Goal: Transaction & Acquisition: Purchase product/service

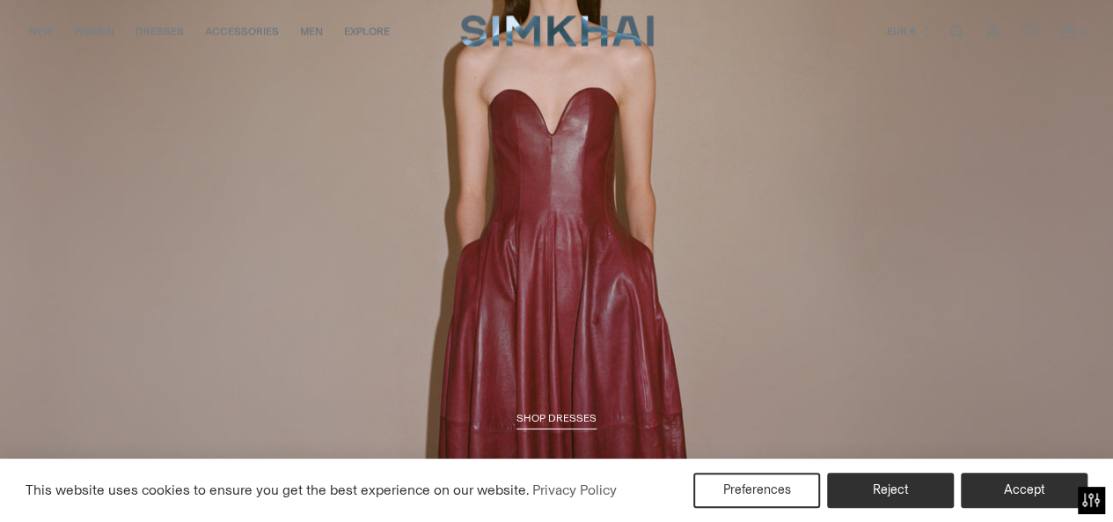
scroll to position [1935, 0]
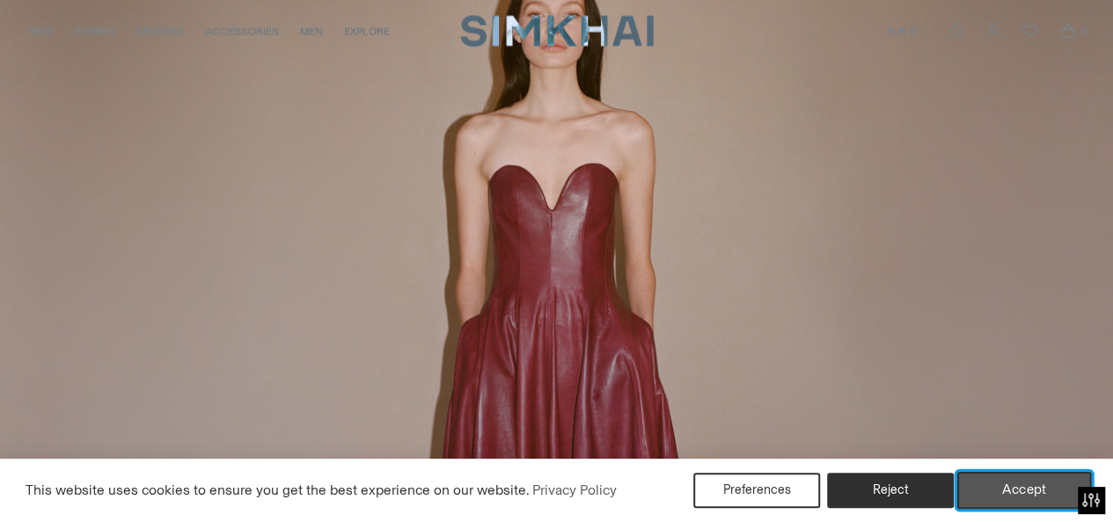
click at [999, 479] on button "Accept" at bounding box center [1024, 489] width 135 height 37
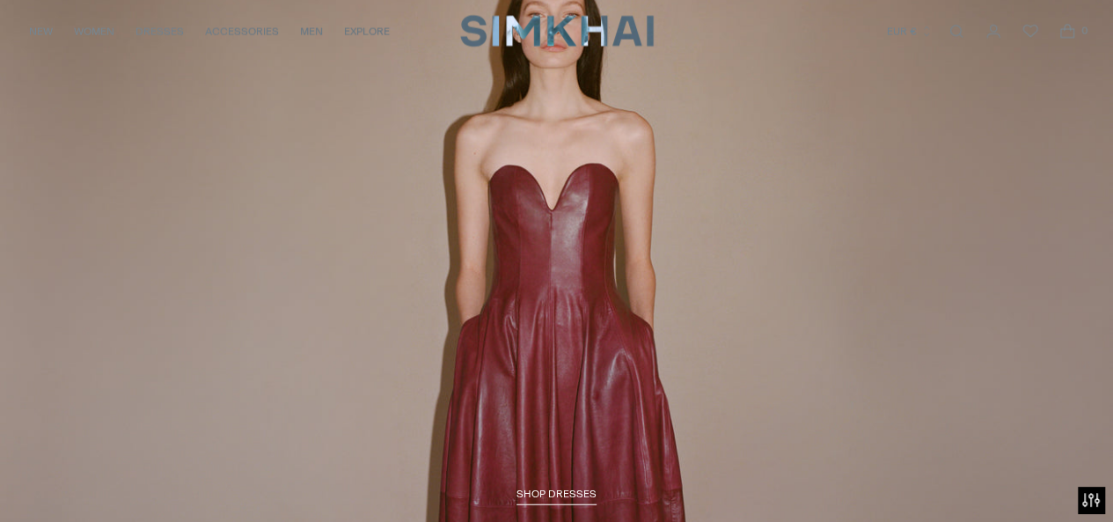
click at [618, 279] on link "/collections/dresses-all" at bounding box center [556, 221] width 1113 height 638
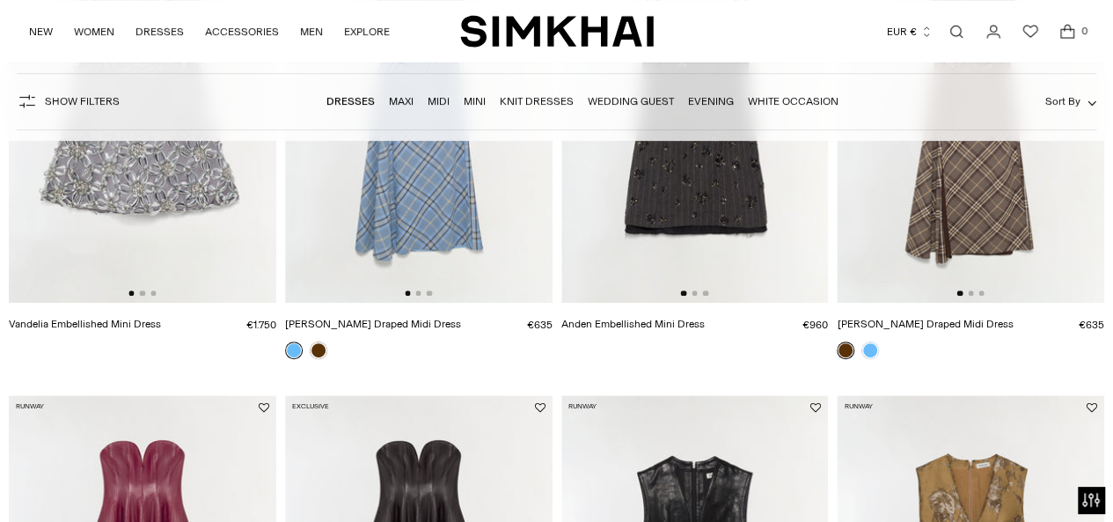
scroll to position [616, 0]
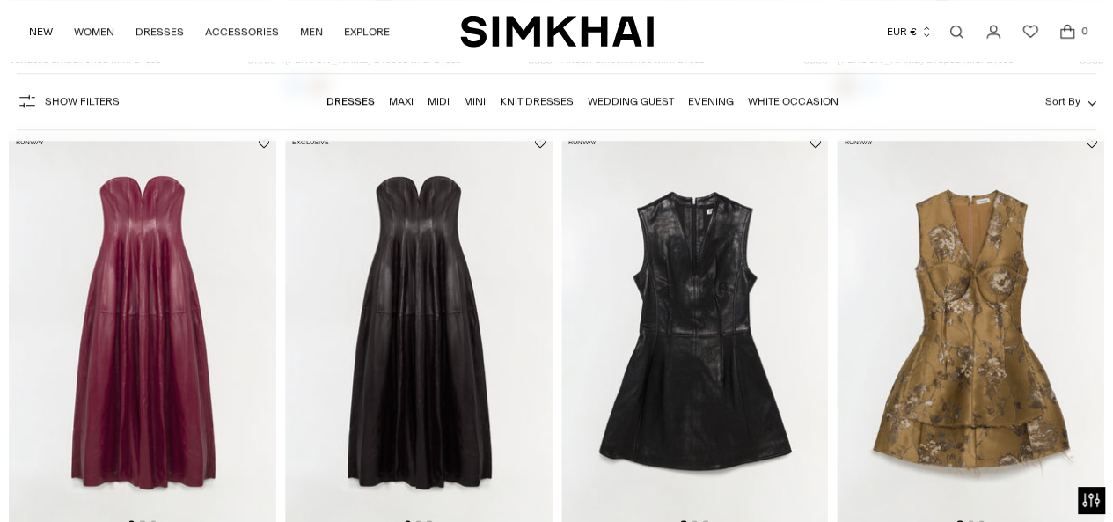
click at [134, 252] on img at bounding box center [142, 331] width 267 height 401
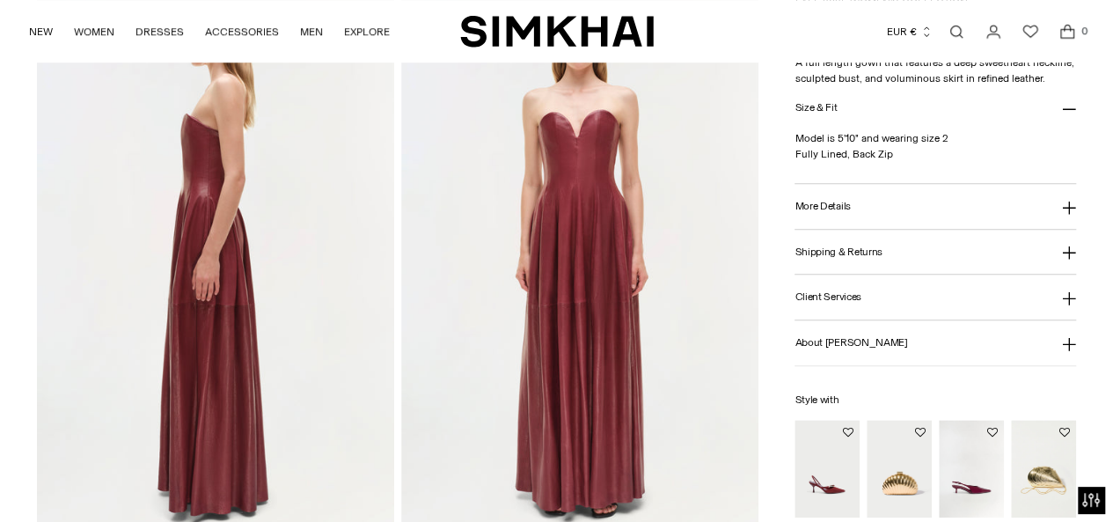
scroll to position [704, 0]
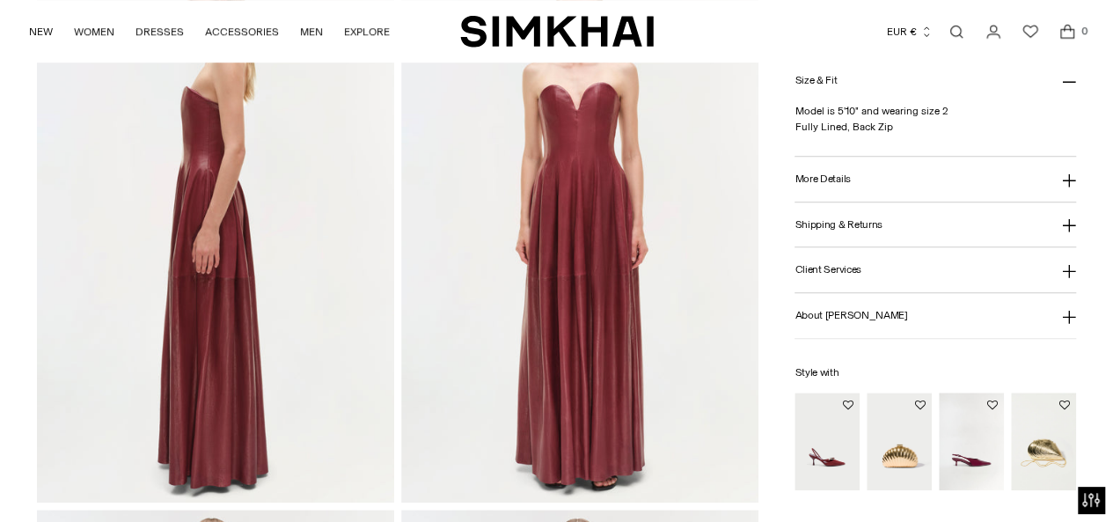
click at [882, 172] on button "More Details" at bounding box center [934, 179] width 281 height 45
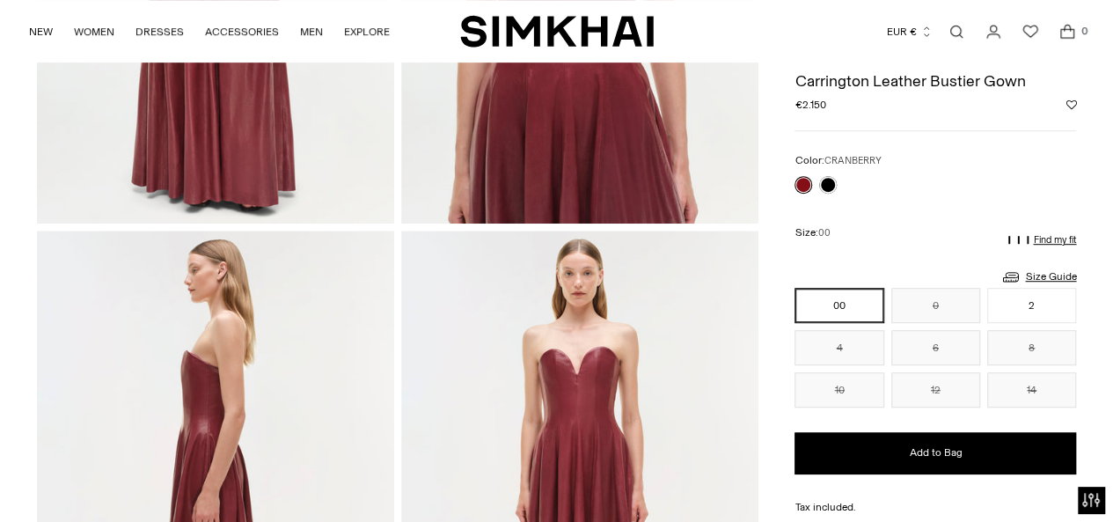
scroll to position [352, 0]
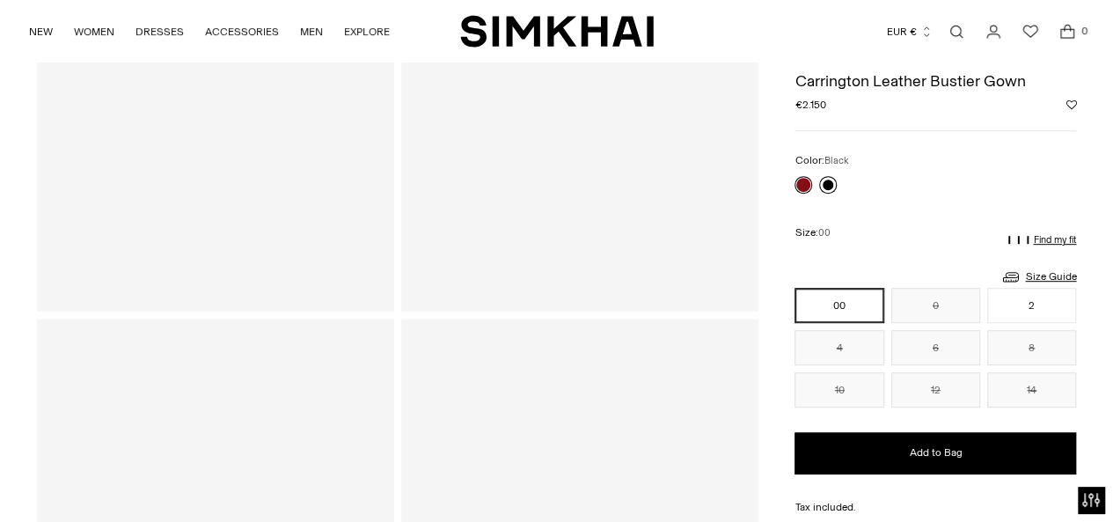
click at [828, 178] on link at bounding box center [828, 185] width 18 height 18
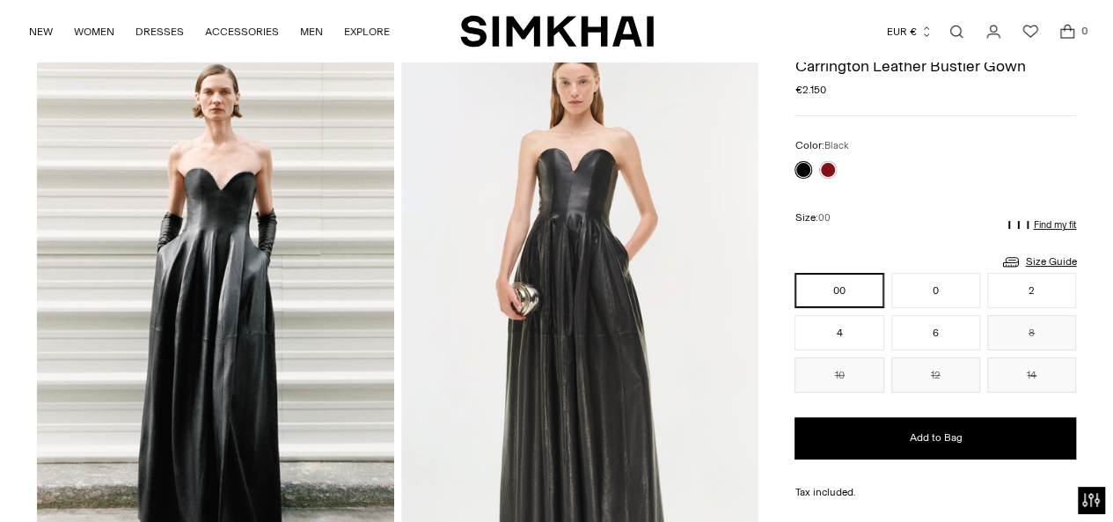
scroll to position [88, 0]
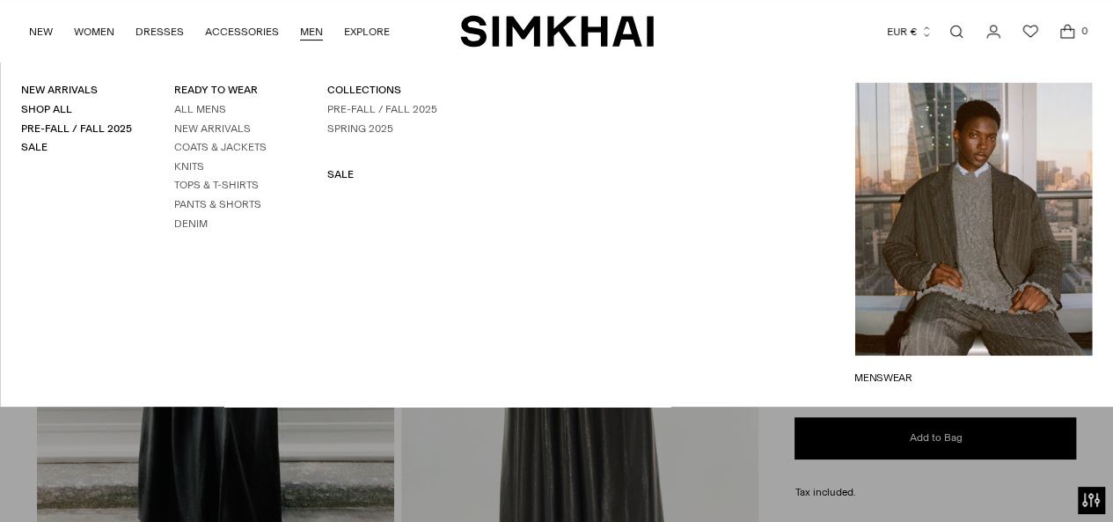
click at [300, 32] on link "MEN" at bounding box center [311, 31] width 23 height 39
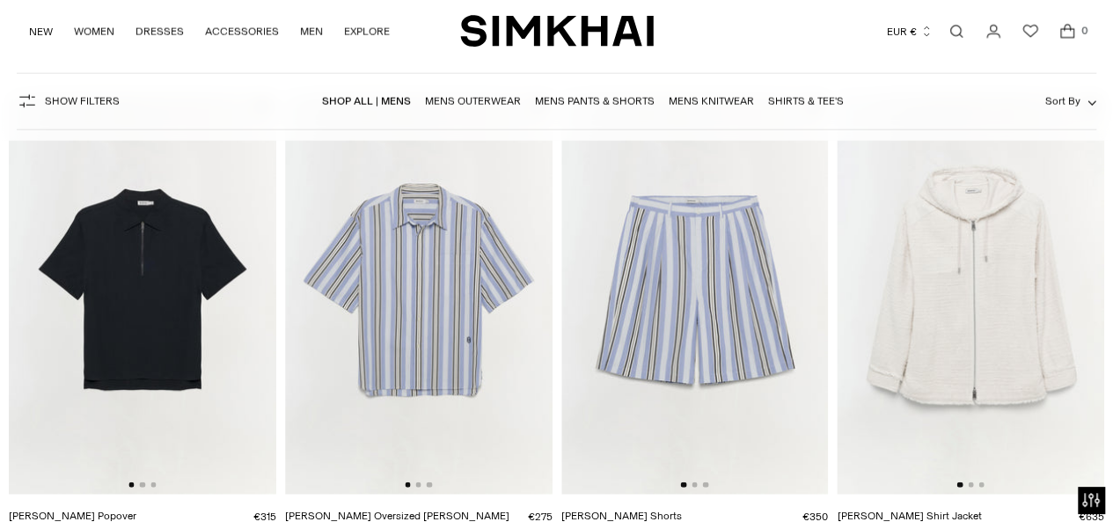
scroll to position [1935, 0]
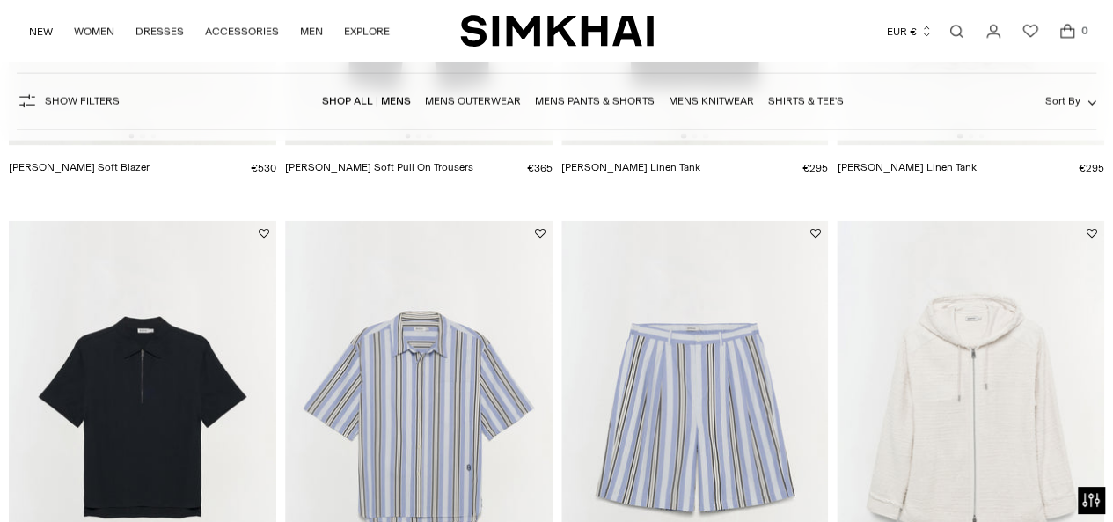
click at [438, 291] on img at bounding box center [418, 421] width 267 height 401
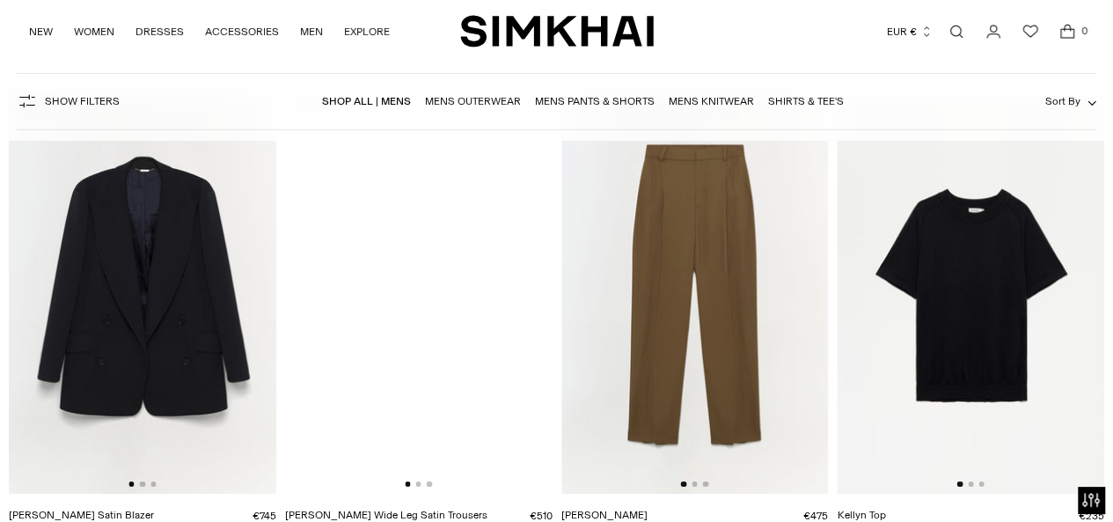
scroll to position [2903, 0]
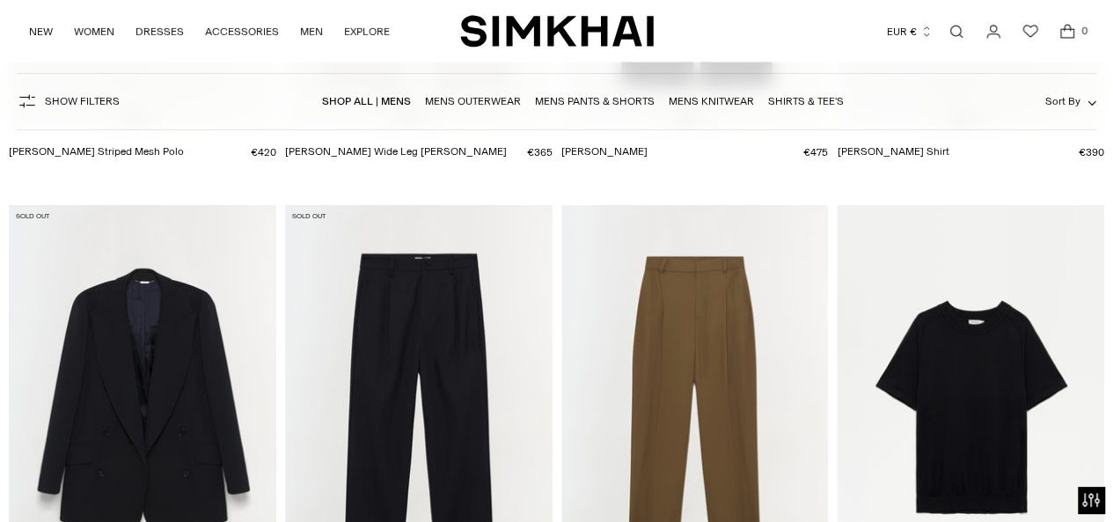
click at [683, 347] on img at bounding box center [694, 405] width 267 height 401
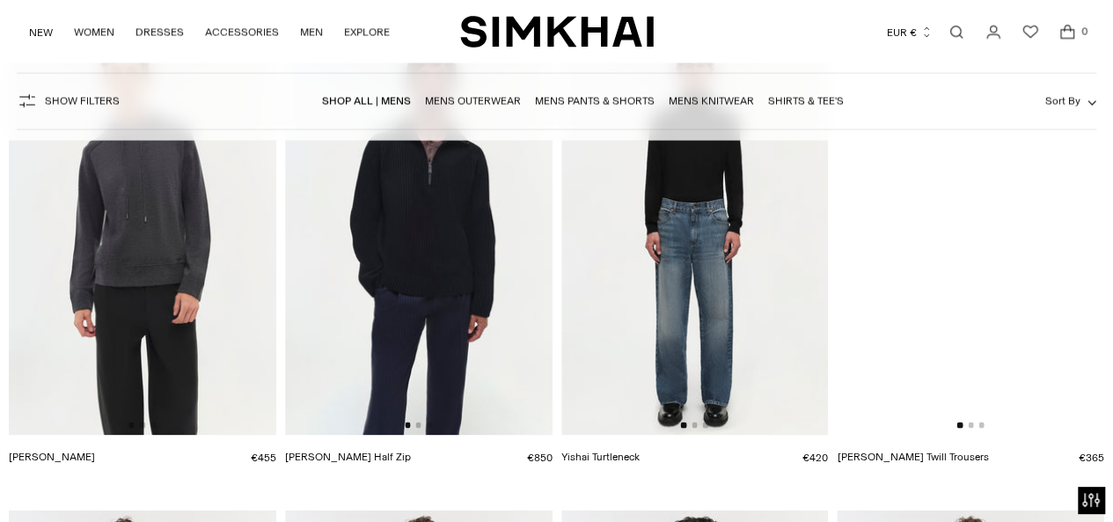
scroll to position [5014, 0]
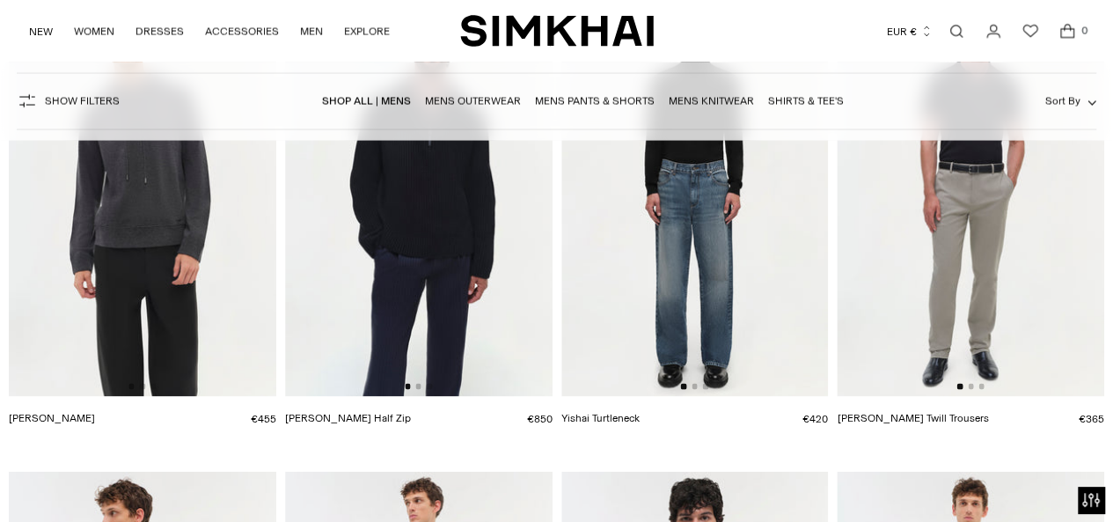
click at [683, 201] on img at bounding box center [694, 196] width 267 height 401
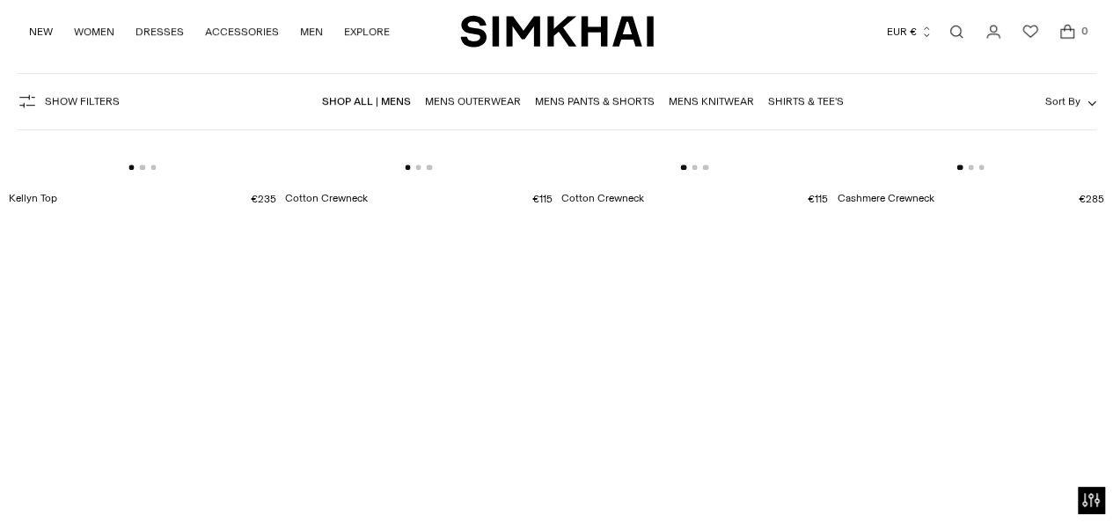
scroll to position [7301, 0]
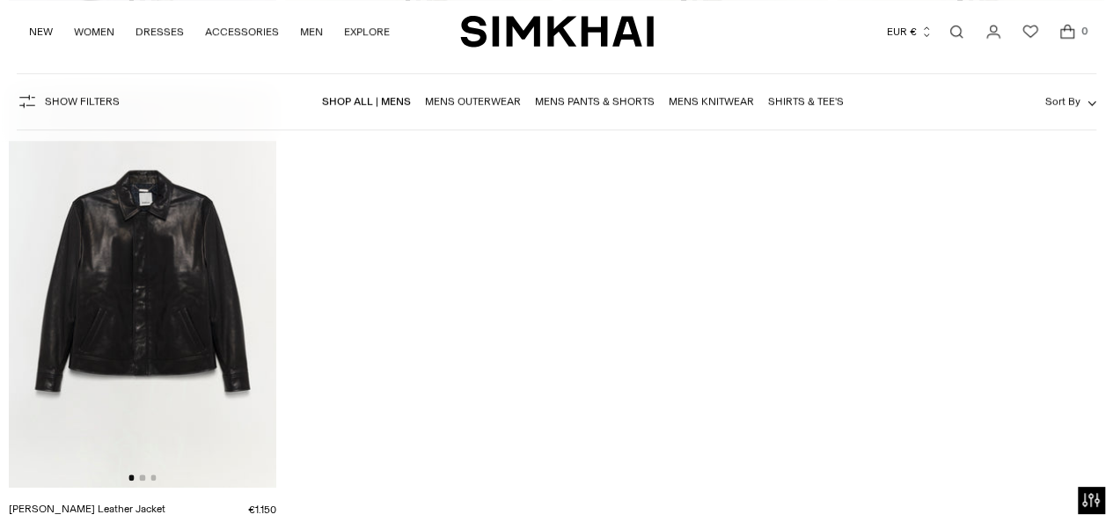
click at [192, 291] on img at bounding box center [142, 286] width 267 height 401
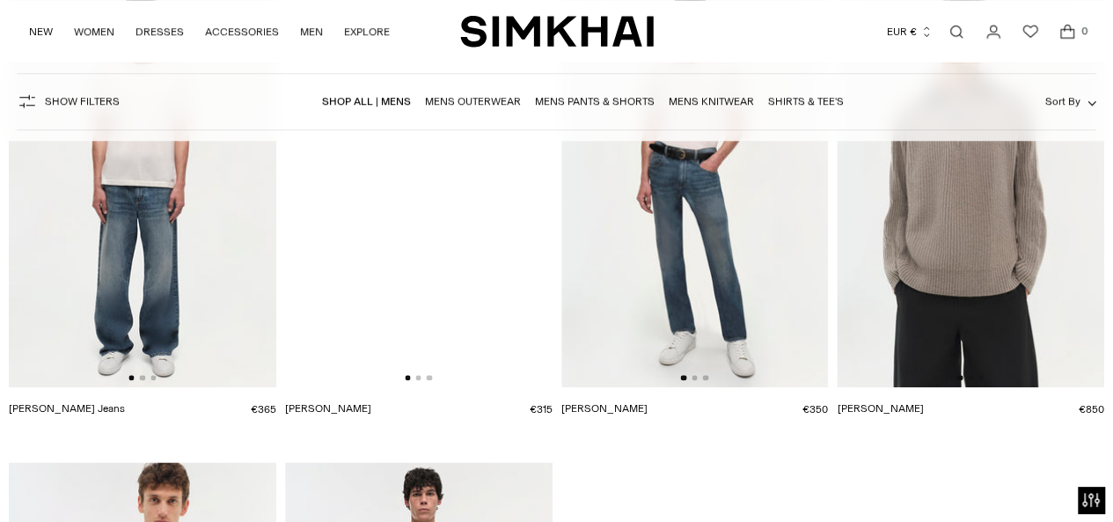
scroll to position [4134, 0]
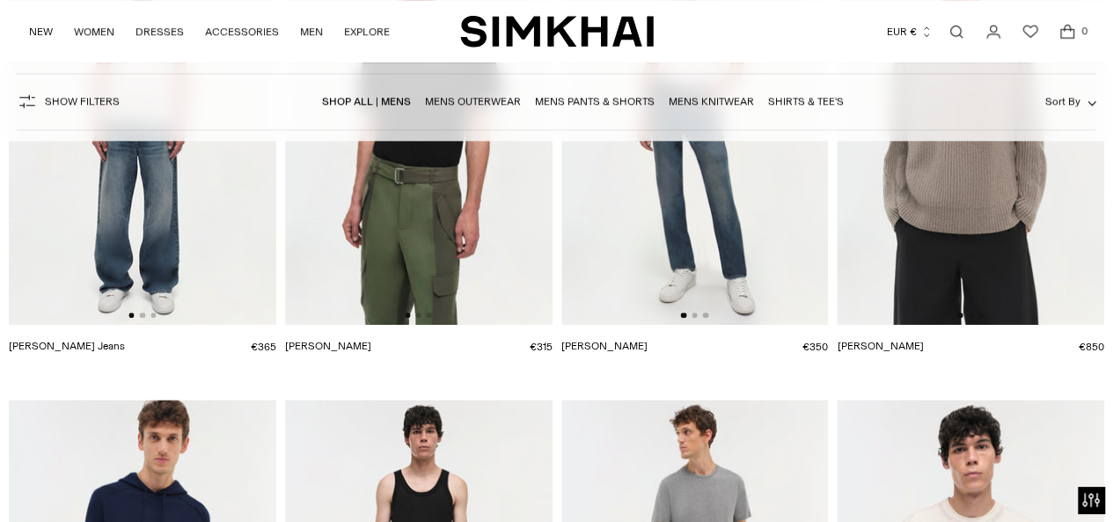
click at [173, 262] on img at bounding box center [142, 124] width 267 height 401
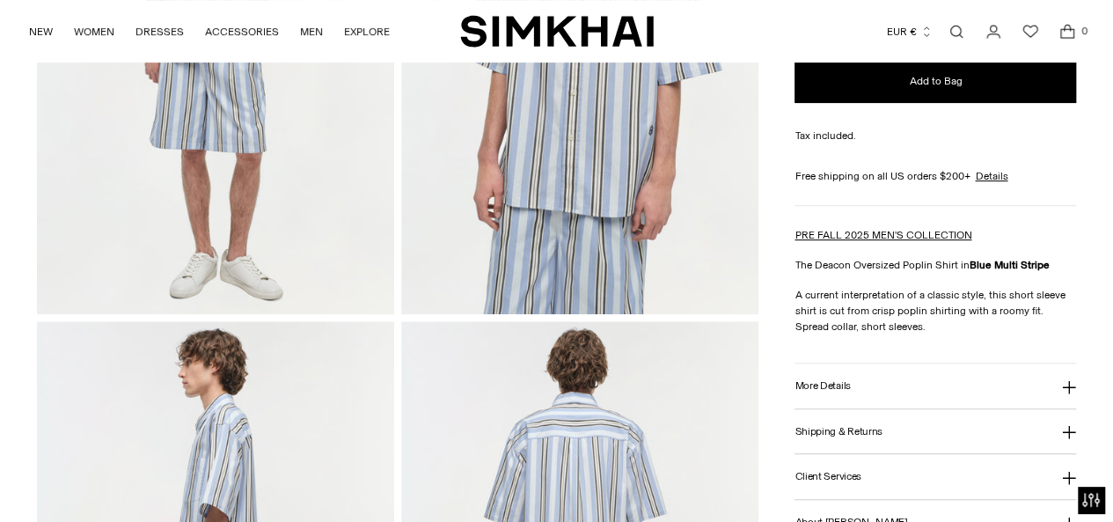
scroll to position [352, 0]
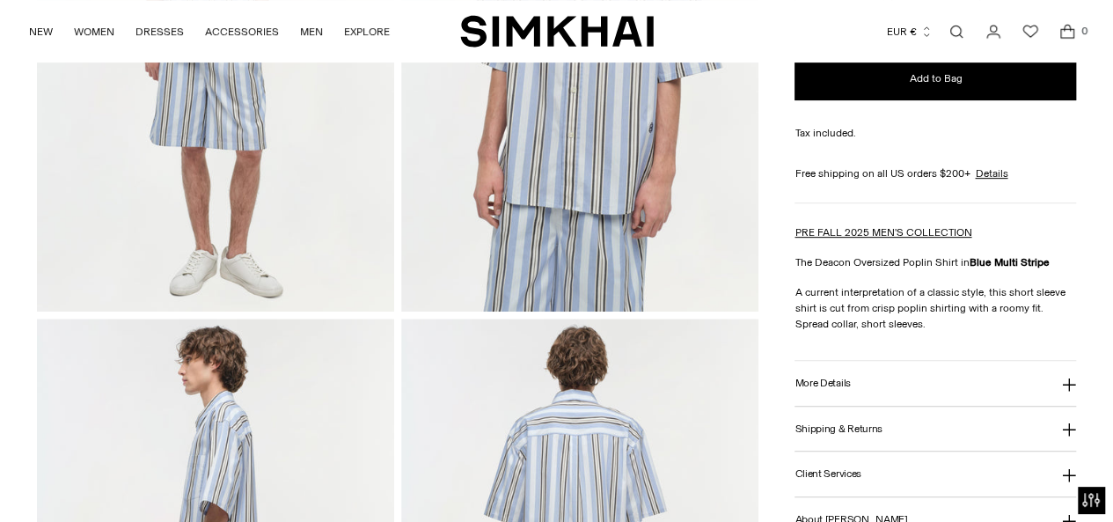
click at [848, 423] on h3 "Shipping & Returns" at bounding box center [838, 428] width 88 height 11
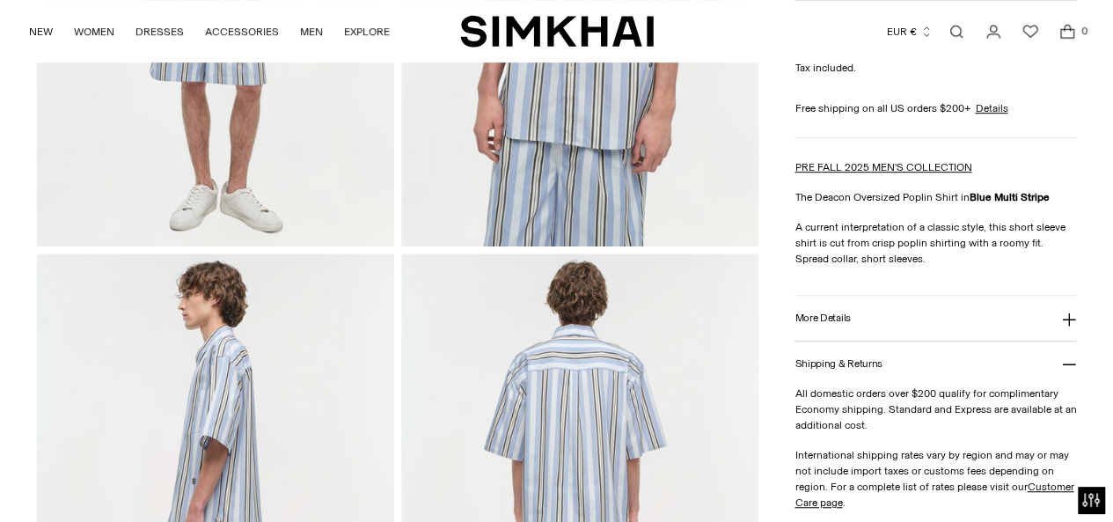
scroll to position [440, 0]
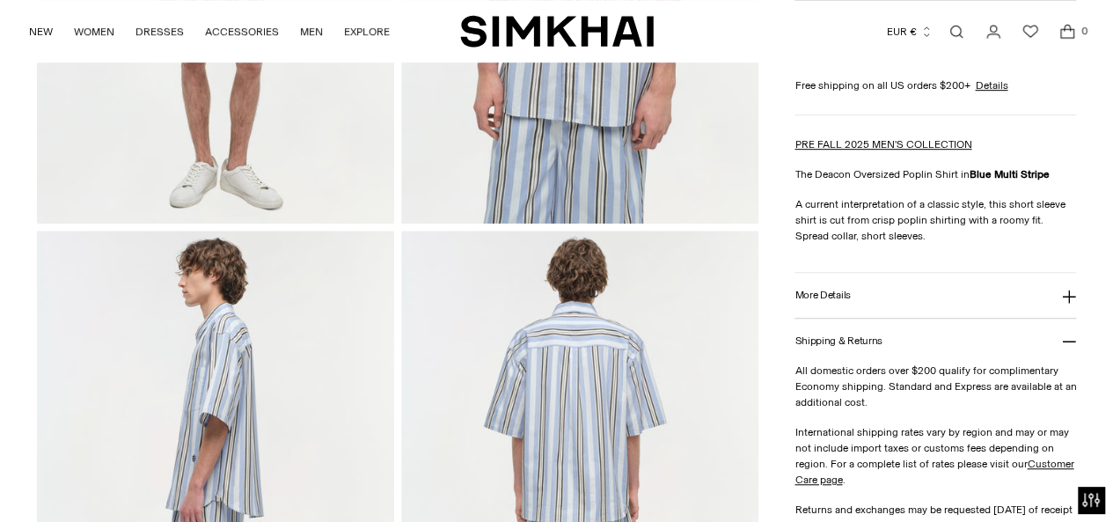
click at [957, 273] on button "More Details" at bounding box center [934, 295] width 281 height 45
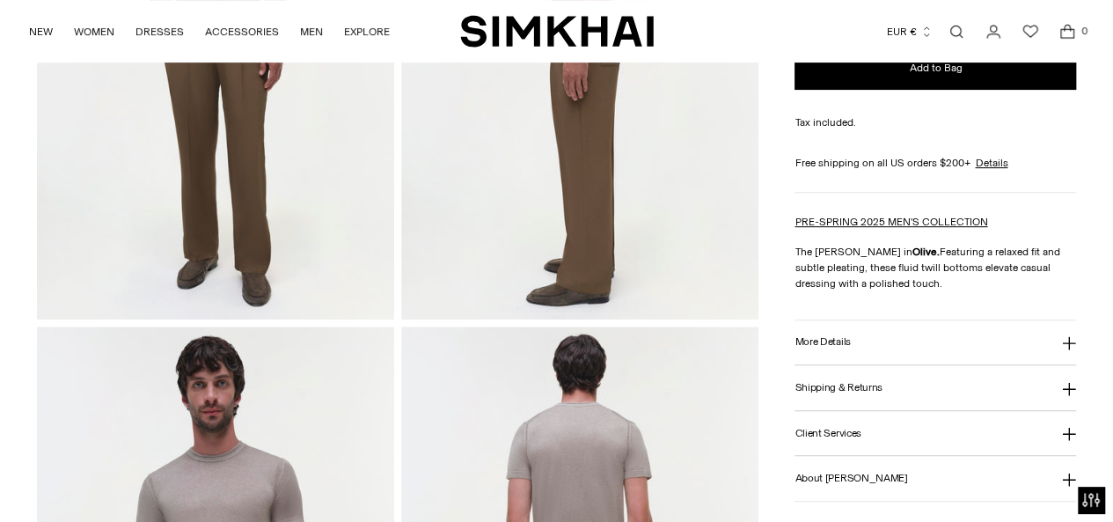
scroll to position [352, 0]
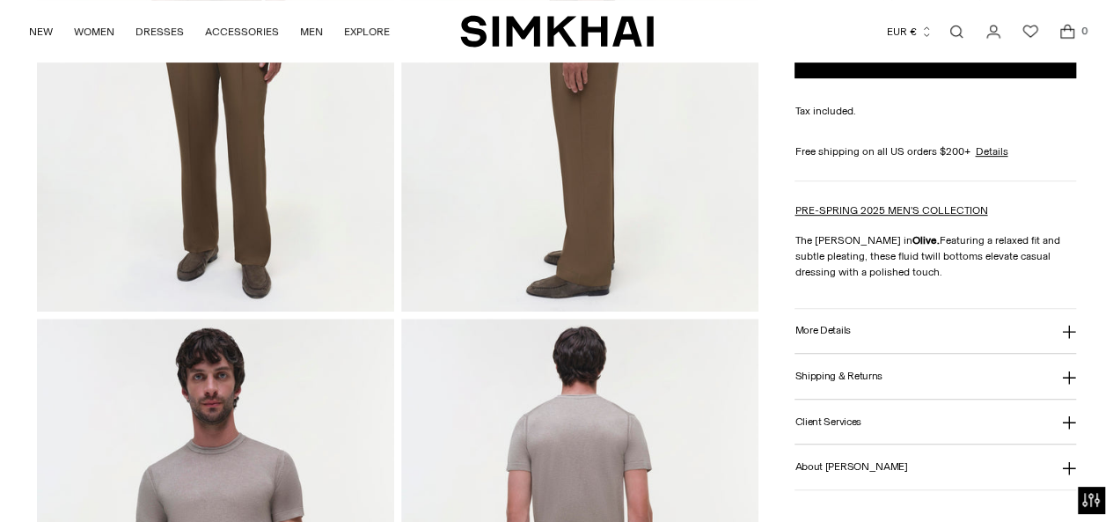
click at [867, 322] on button "More Details" at bounding box center [934, 331] width 281 height 45
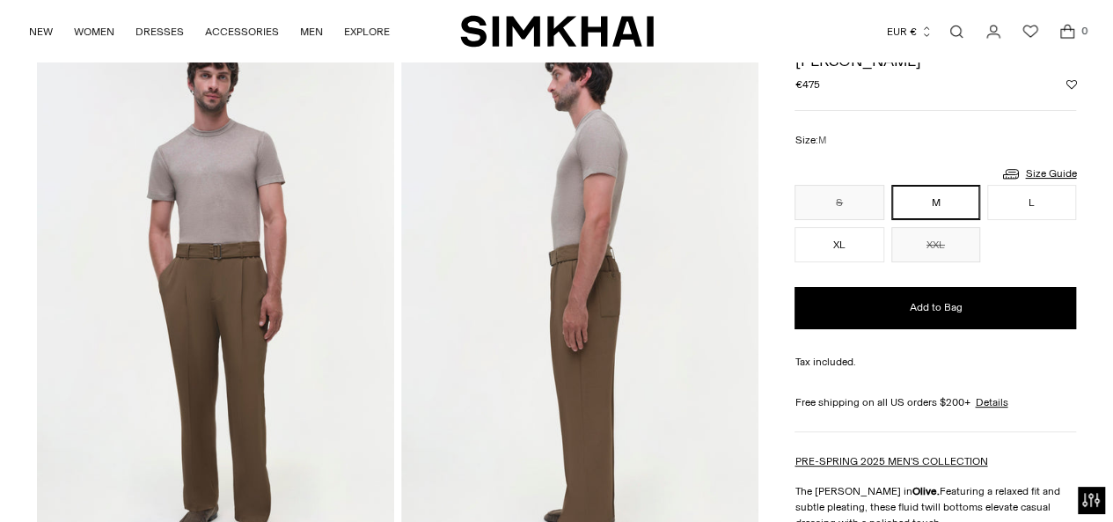
scroll to position [88, 0]
